Goal: Task Accomplishment & Management: Use online tool/utility

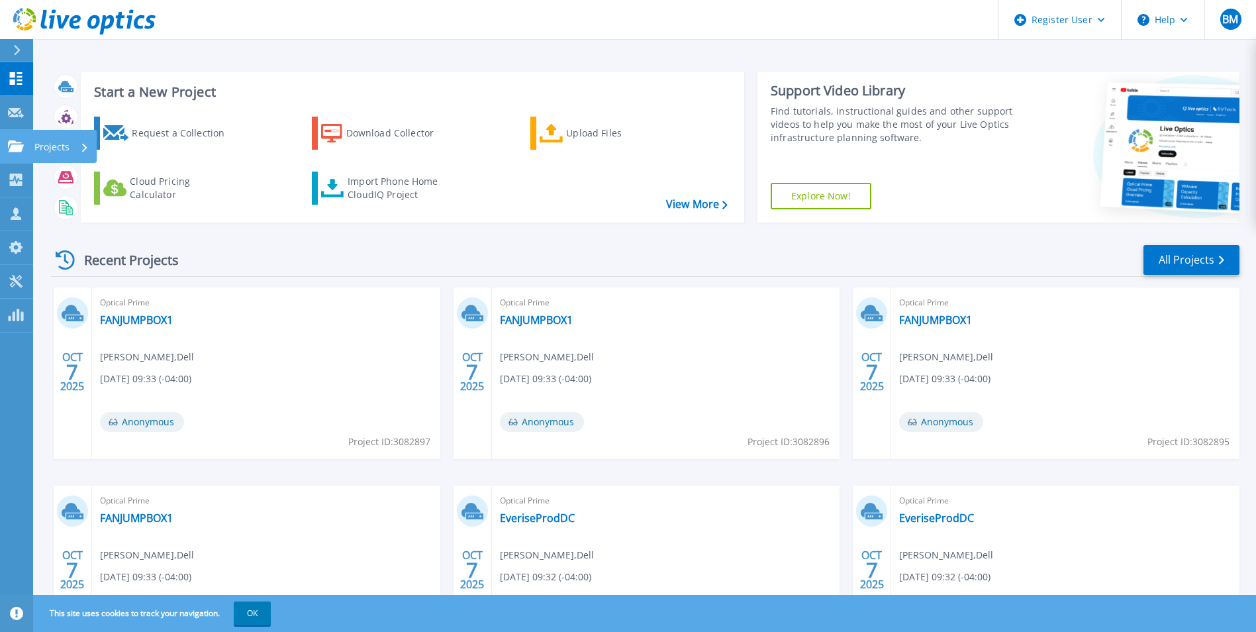
click at [20, 154] on link "Projects Projects" at bounding box center [16, 147] width 33 height 34
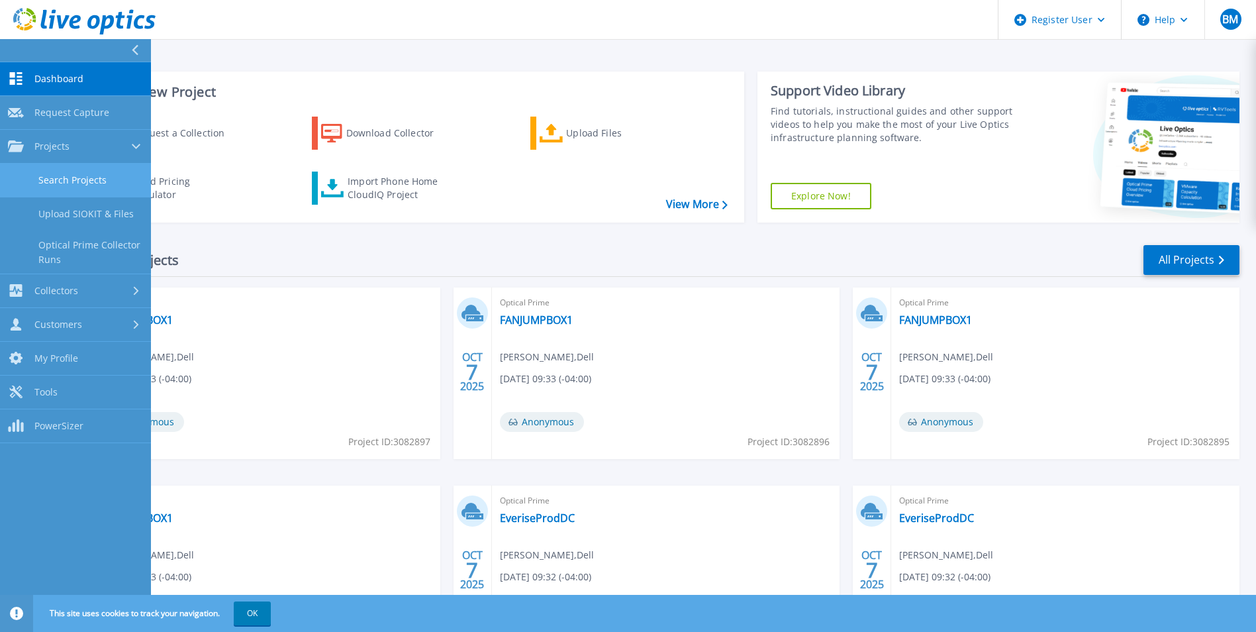
click at [86, 168] on link "Search Projects" at bounding box center [75, 181] width 151 height 34
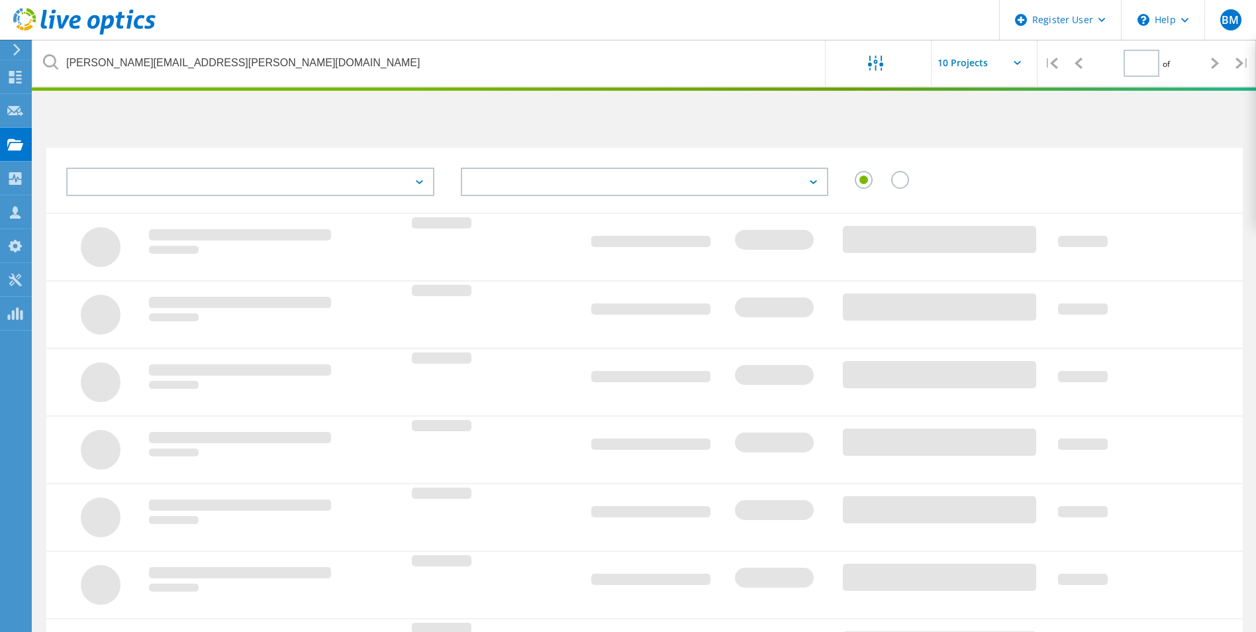
type input "1"
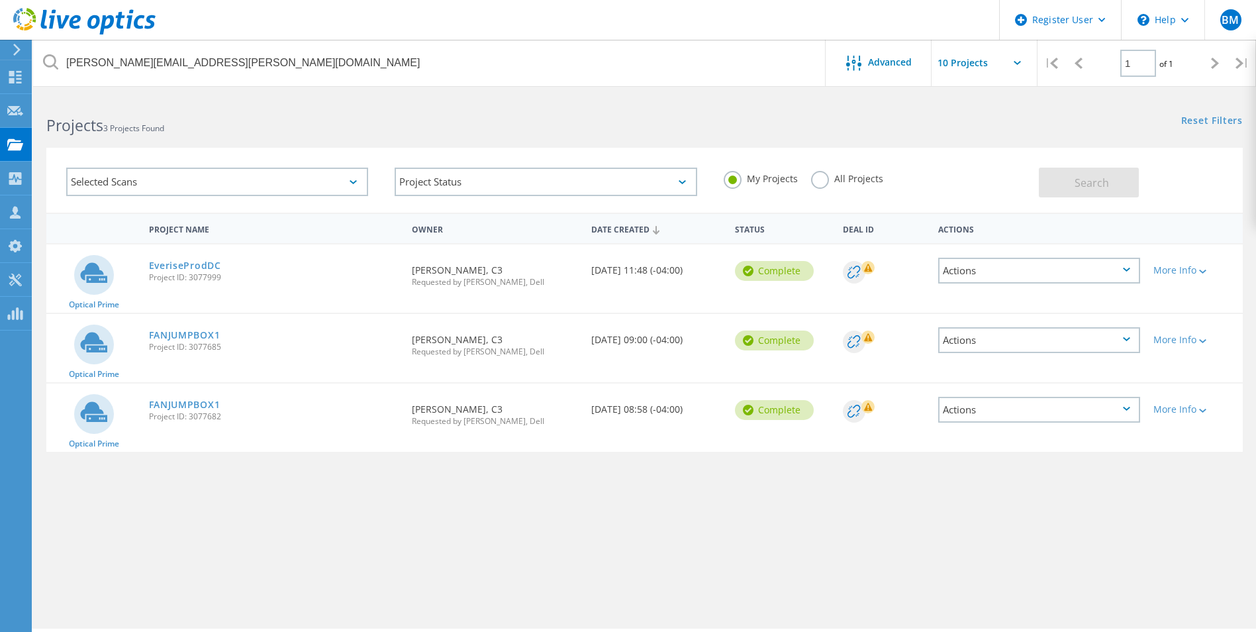
click at [825, 176] on label "All Projects" at bounding box center [847, 177] width 72 height 13
click at [0, 0] on input "All Projects" at bounding box center [0, 0] width 0 height 0
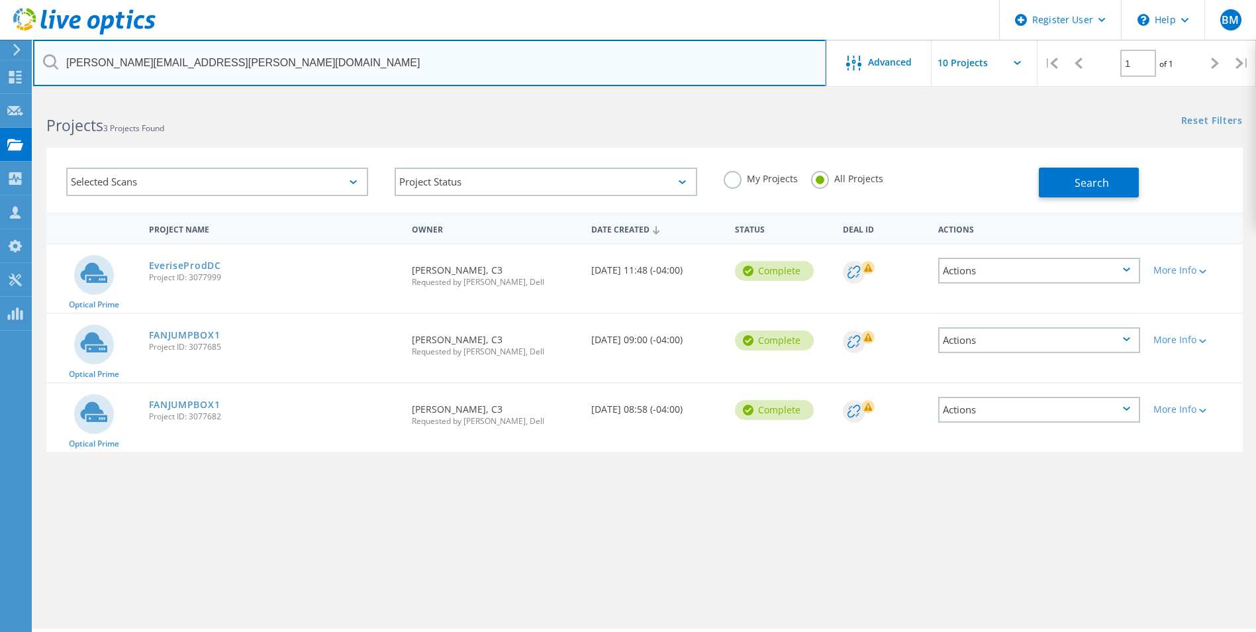
click at [337, 71] on input "[PERSON_NAME][EMAIL_ADDRESS][PERSON_NAME][DOMAIN_NAME]" at bounding box center [429, 63] width 793 height 46
type input "newsmax"
